Goal: Navigation & Orientation: Find specific page/section

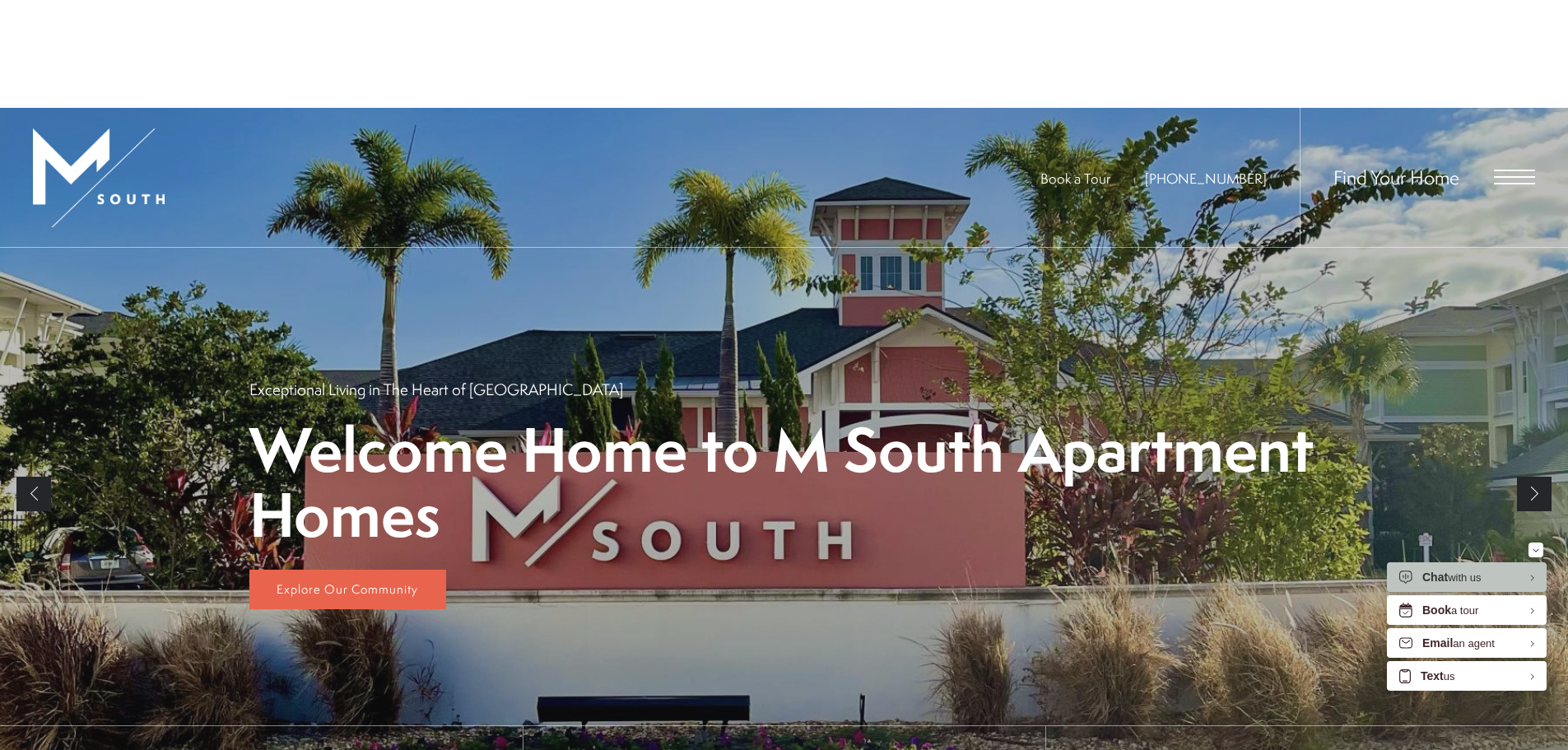
click at [1503, 78] on div "Summer Savings at M South Apartments We're Offering Up To ONE MONTH FREE on Sel…" at bounding box center [784, 115] width 1568 height 229
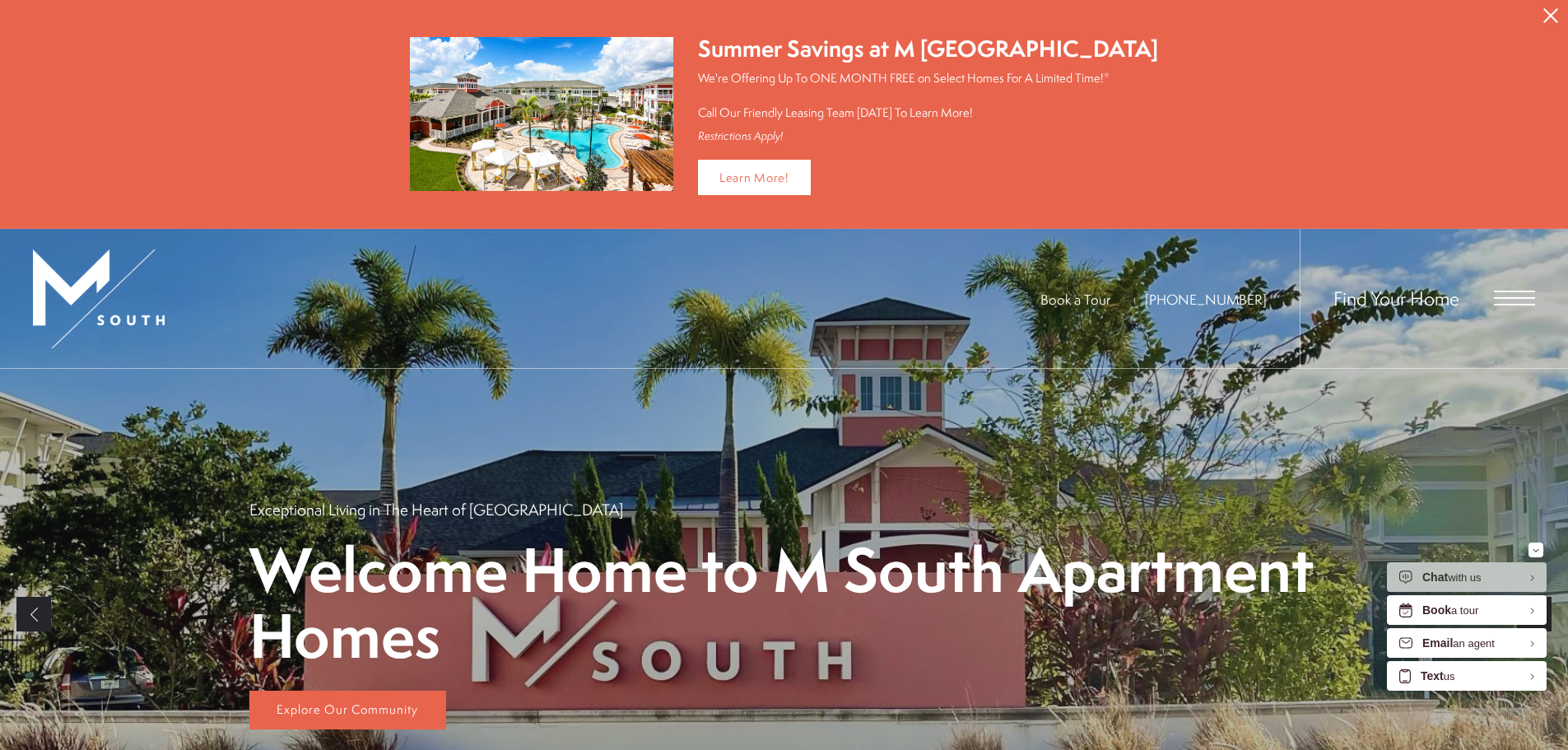
click at [1513, 314] on div "Find Your Home" at bounding box center [1417, 298] width 235 height 139
click at [1525, 282] on div "Find Your Home" at bounding box center [1417, 298] width 235 height 139
click at [1516, 300] on span "Open Menu" at bounding box center [1514, 297] width 41 height 15
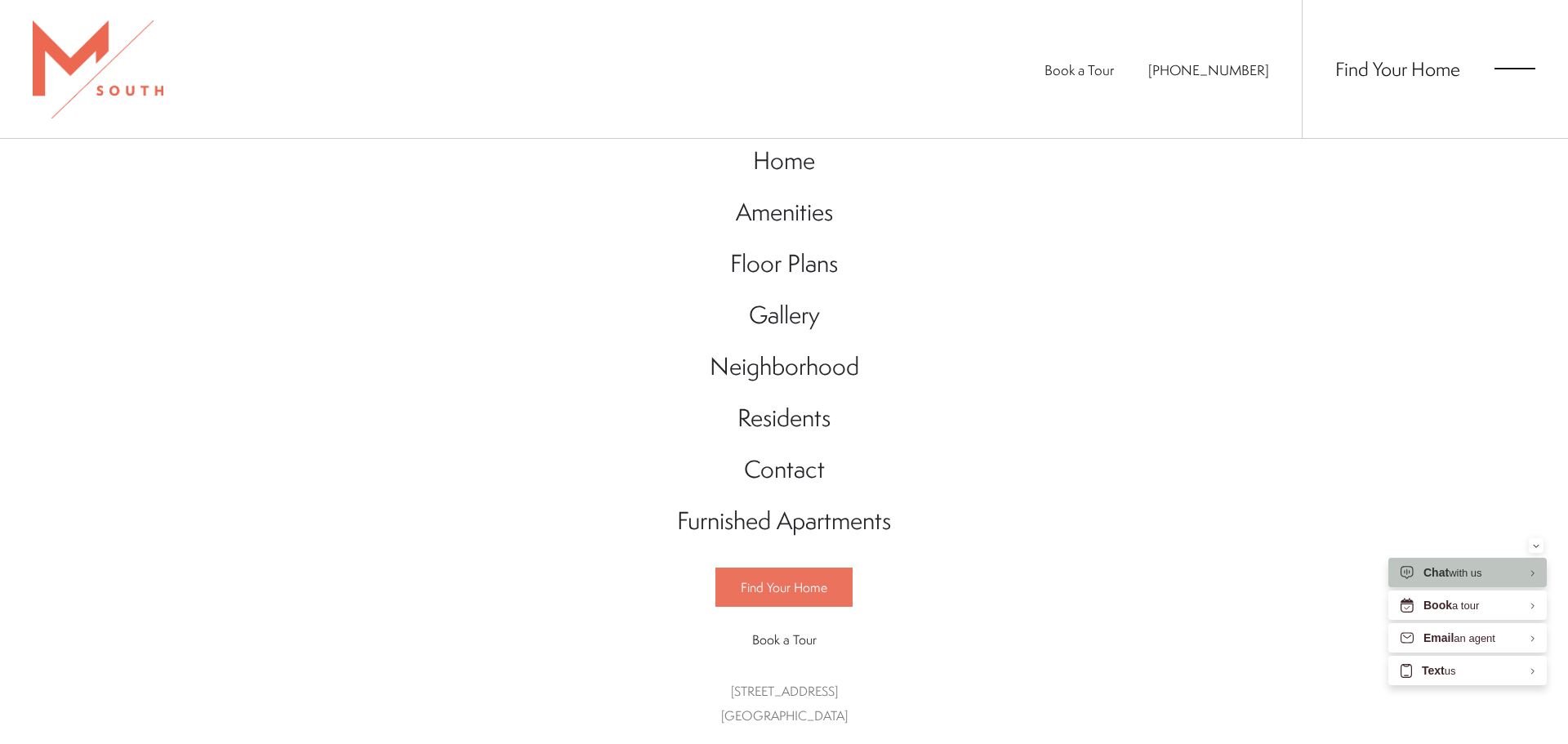
scroll to position [24, 0]
click at [807, 426] on span "Residents" at bounding box center [784, 417] width 93 height 34
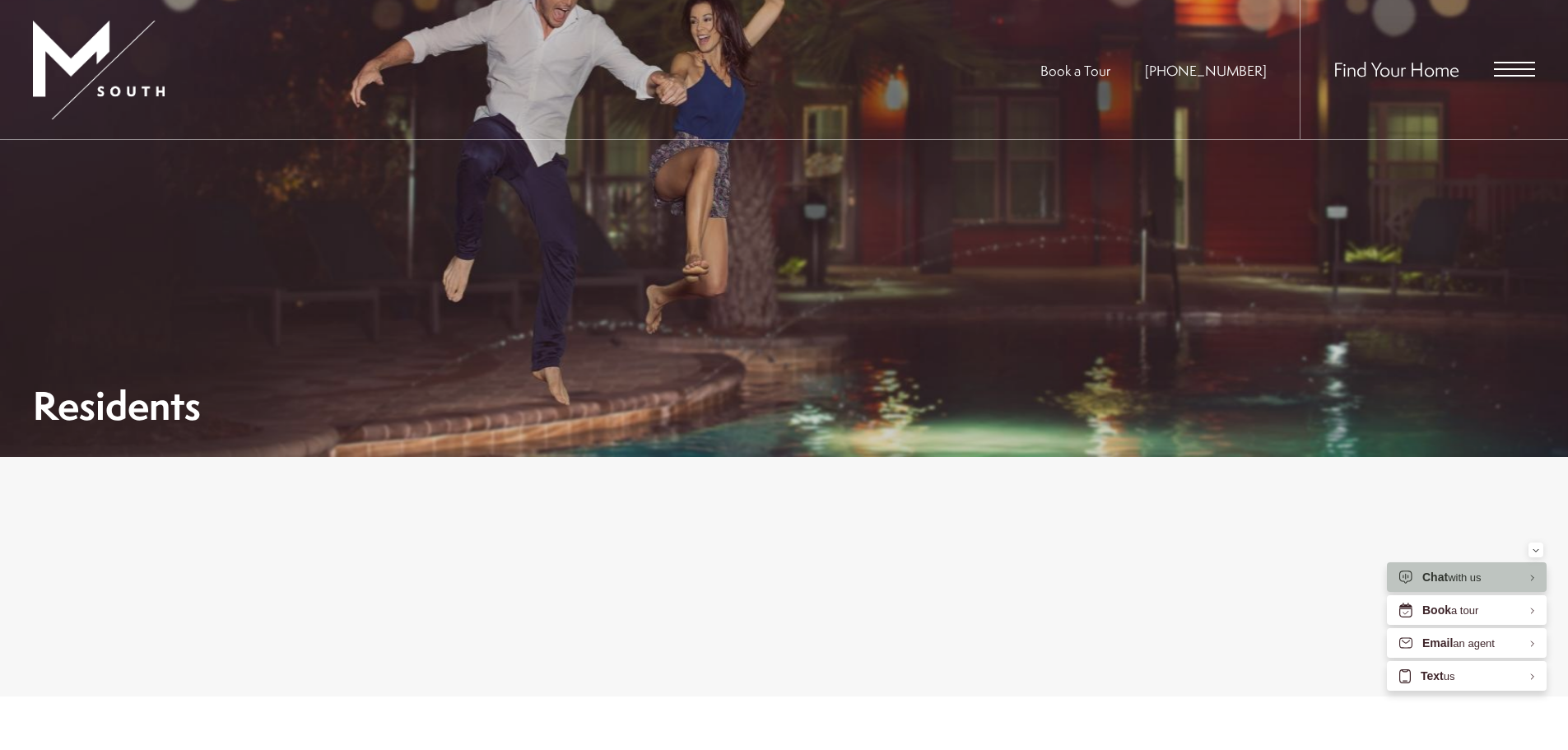
scroll to position [412, 0]
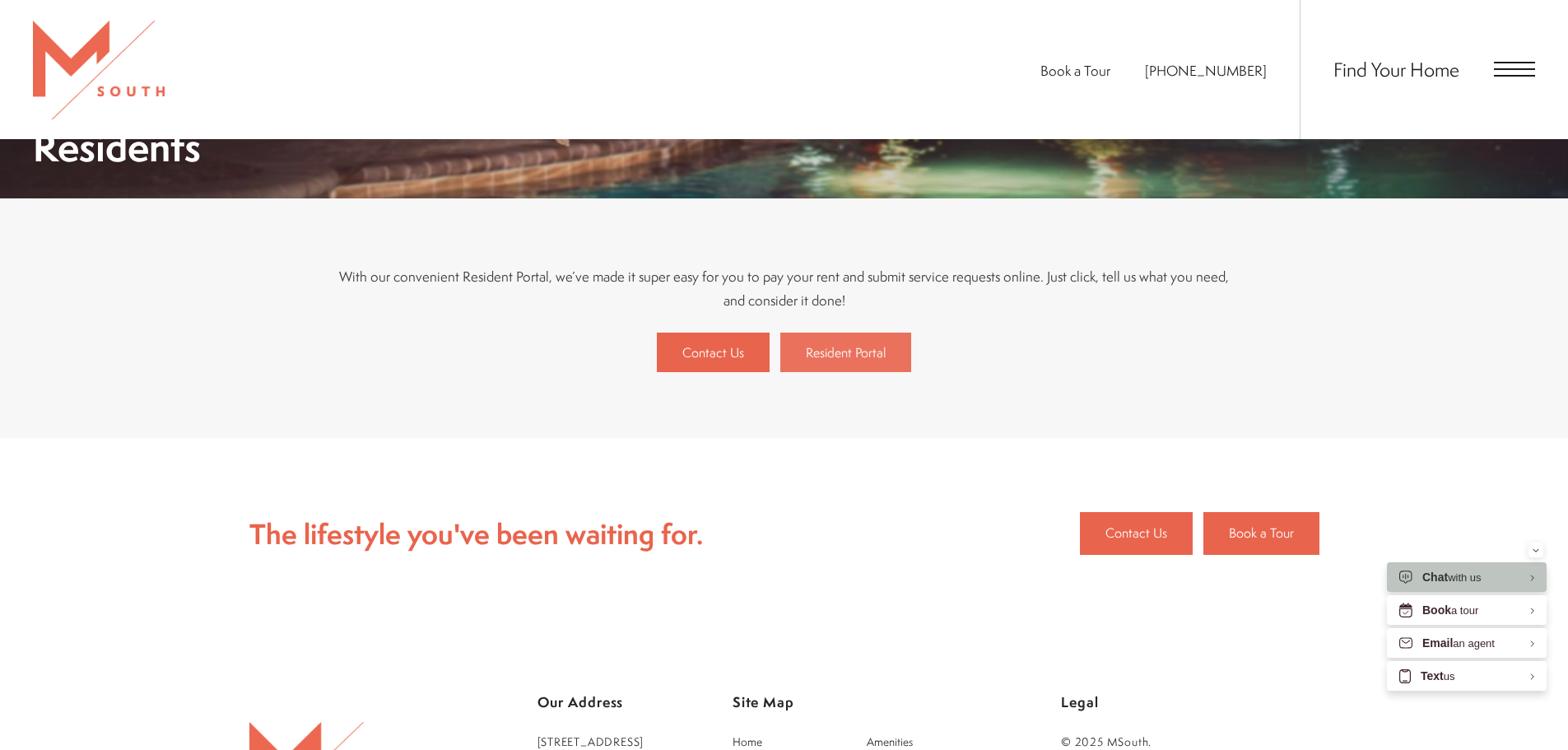
click at [847, 350] on span "Resident Portal" at bounding box center [846, 352] width 80 height 18
